Goal: Information Seeking & Learning: Find specific fact

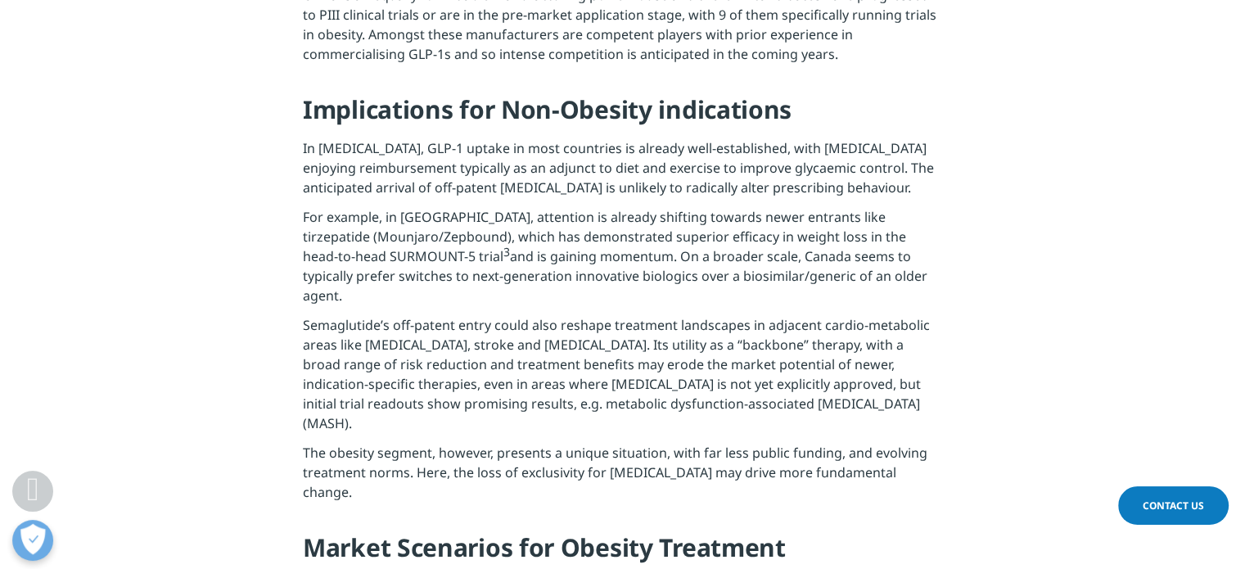
scroll to position [1643, 0]
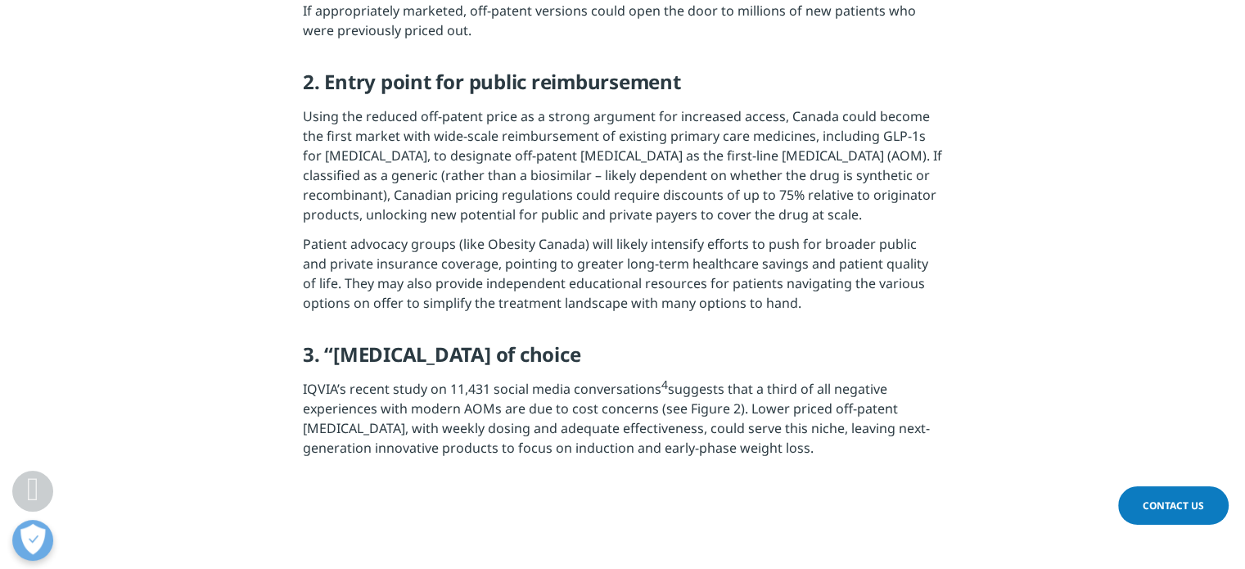
scroll to position [2719, 0]
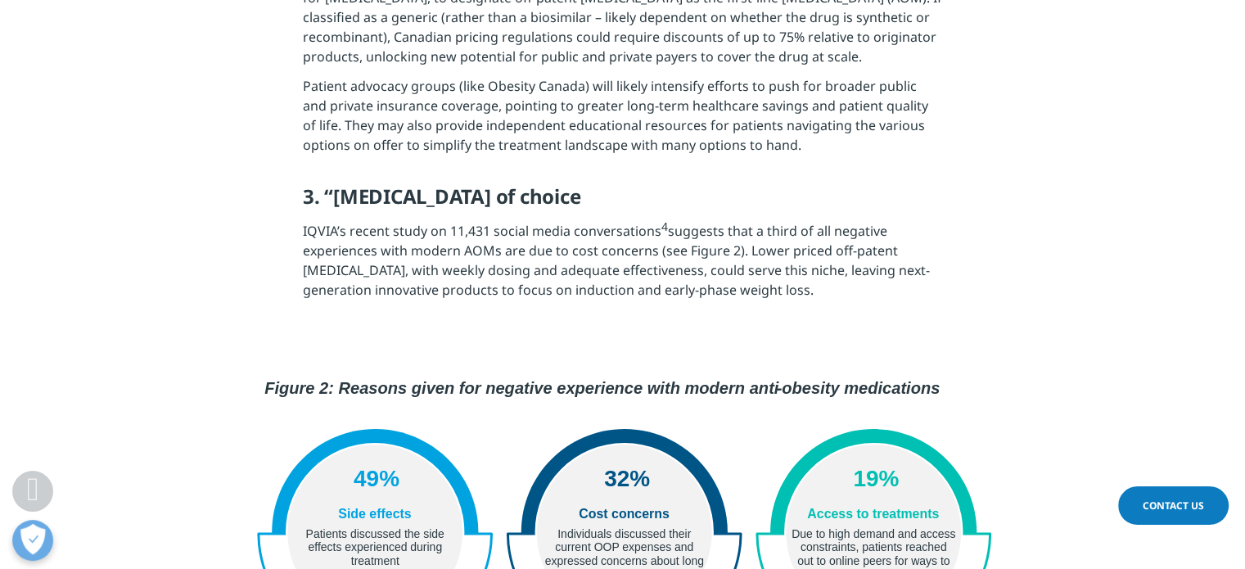
click at [661, 218] on sup "4" at bounding box center [664, 226] width 7 height 16
click at [700, 221] on p "IQVIA’s recent study on 11,431 social media conversations 4 suggests that a thi…" at bounding box center [622, 265] width 639 height 88
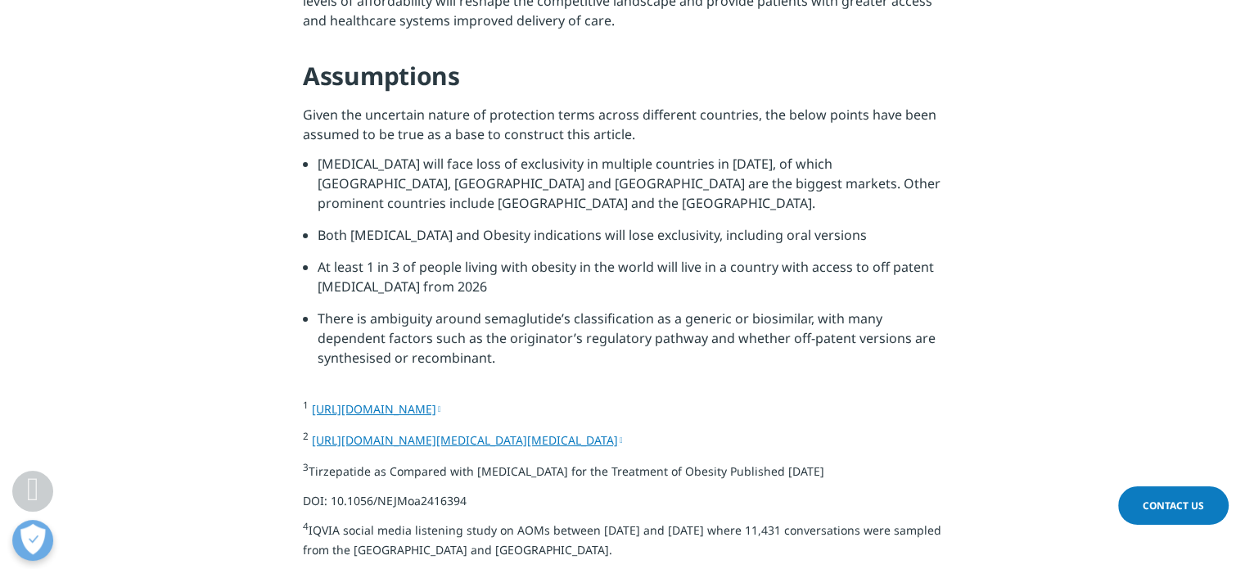
scroll to position [6157, 0]
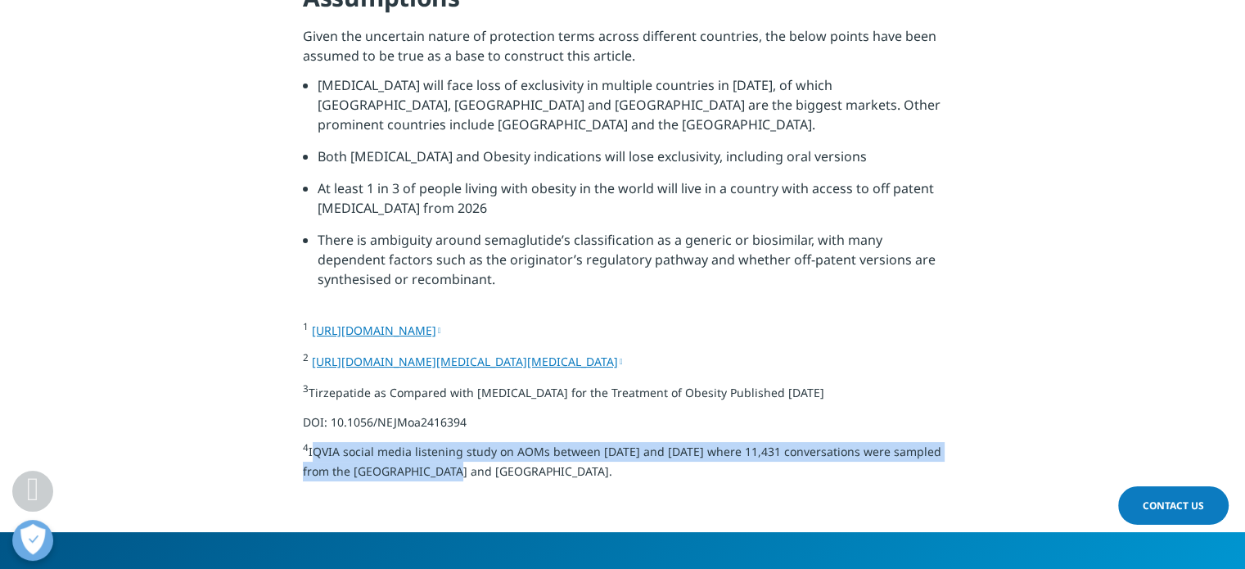
drag, startPoint x: 486, startPoint y: 317, endPoint x: 312, endPoint y: 303, distance: 174.9
click at [312, 442] on p "4 IQVIA social media listening study on AOMs between June 2024 and May 2025 whe…" at bounding box center [622, 466] width 639 height 49
copy p "IQVIA social media listening study on AOMs between June 2024 and May 2025 where…"
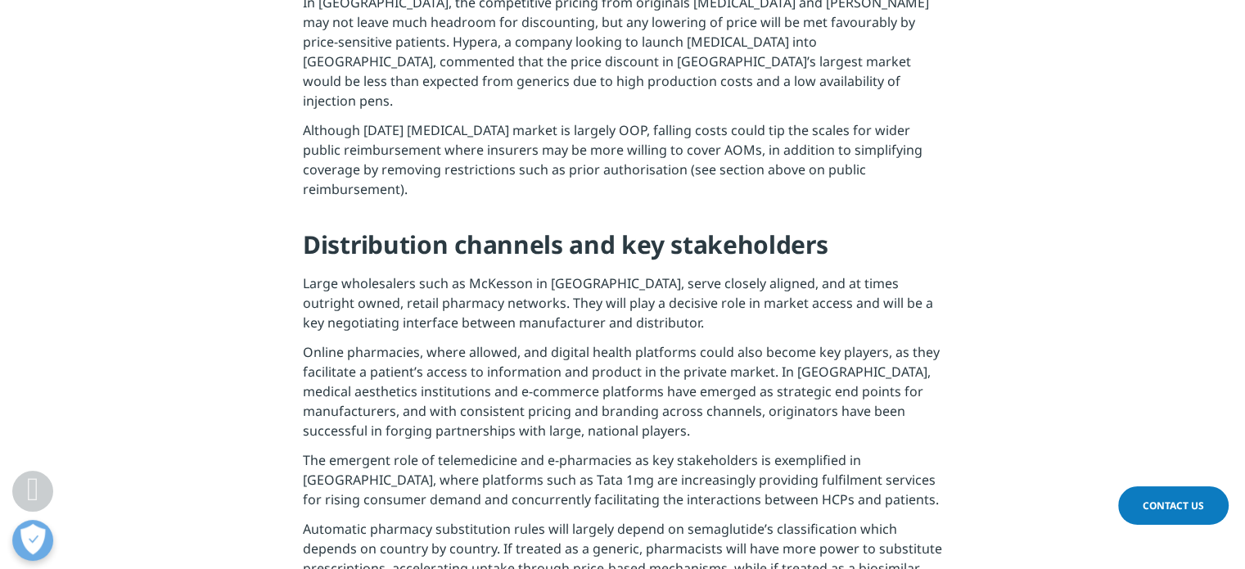
scroll to position [4193, 0]
